Goal: Find specific page/section: Find specific page/section

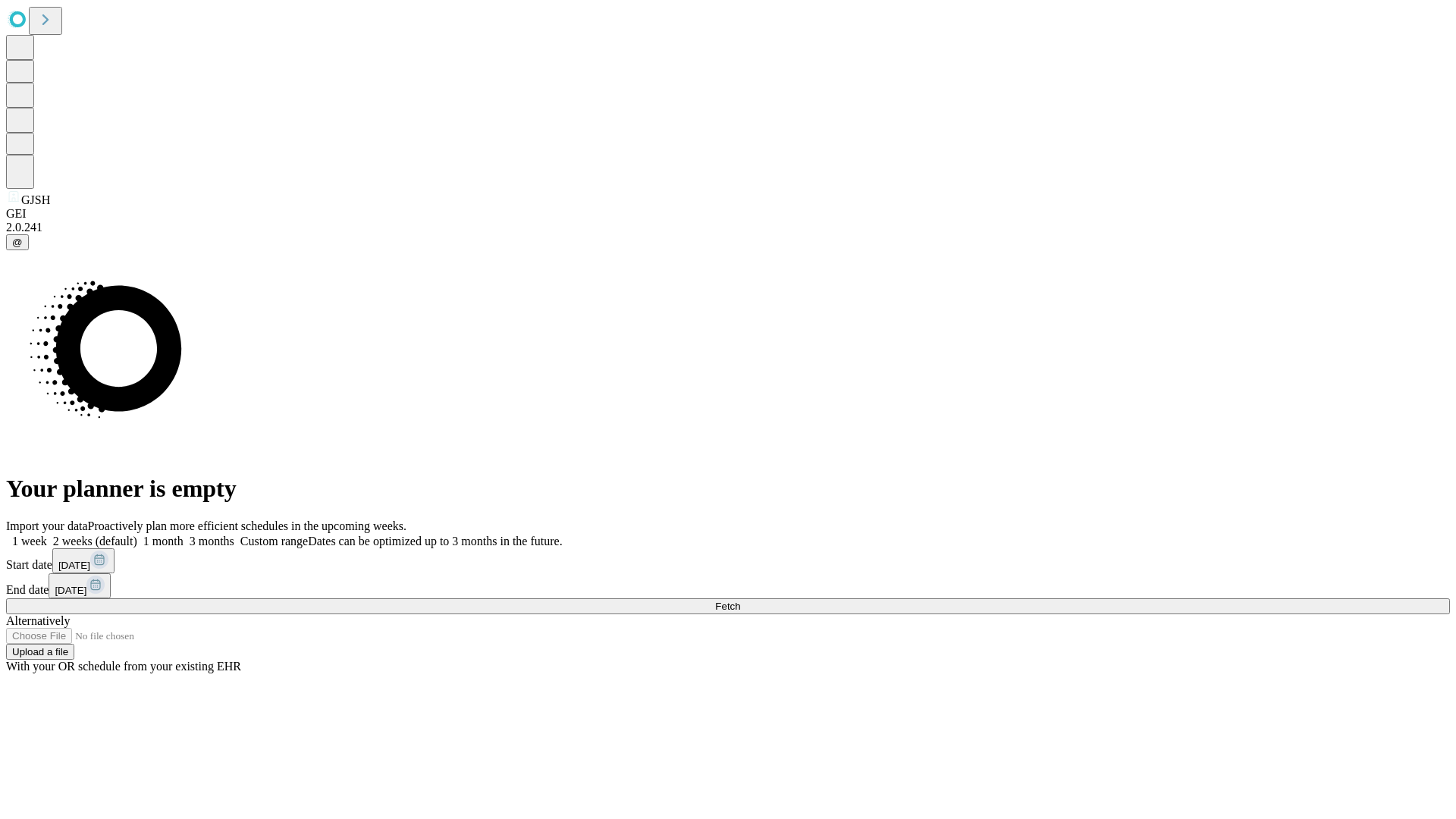
click at [741, 600] on span "Fetch" at bounding box center [728, 606] width 25 height 11
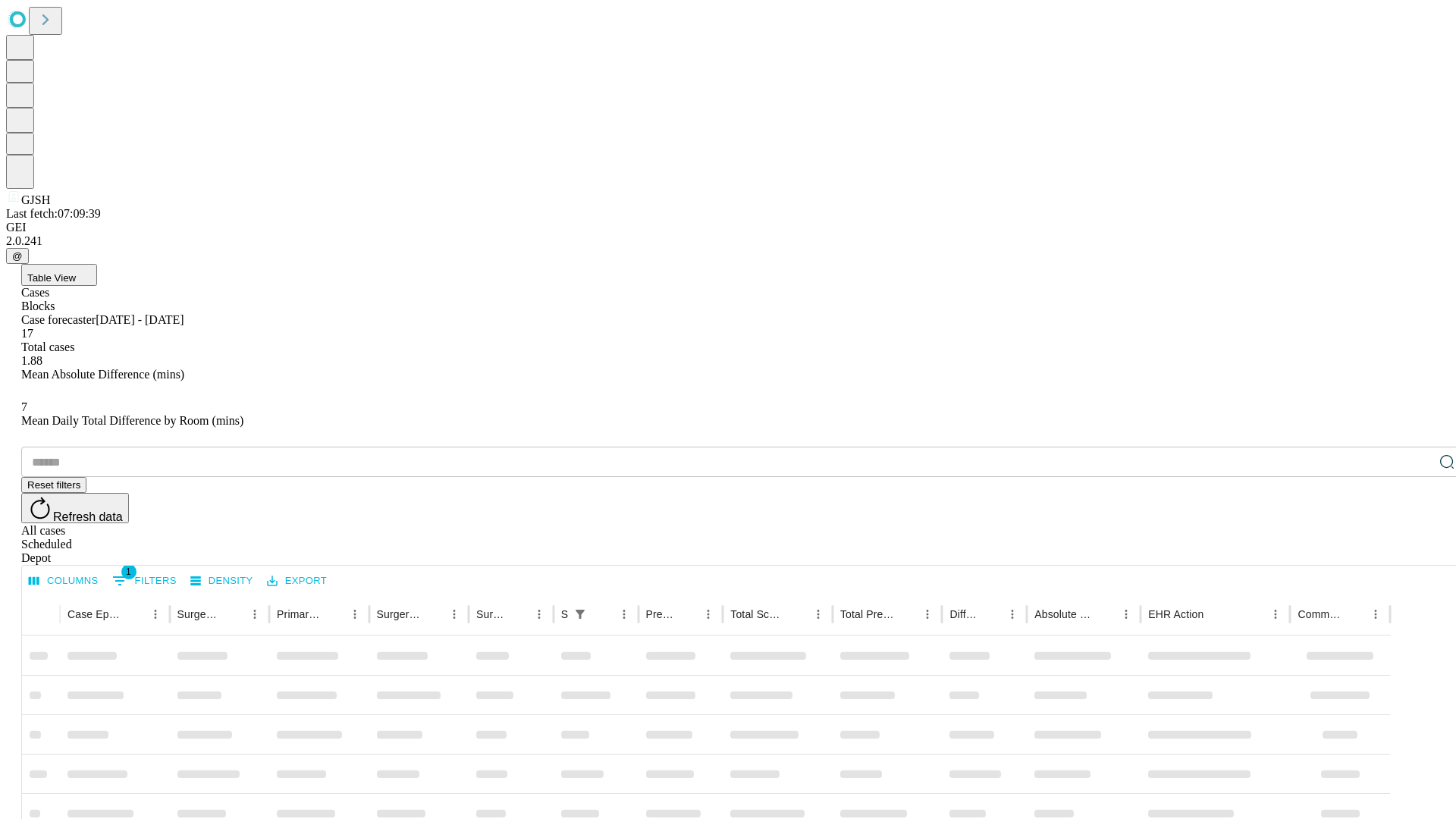
click at [1417, 551] on div "Depot" at bounding box center [744, 558] width 1445 height 14
